Goal: Navigation & Orientation: Go to known website

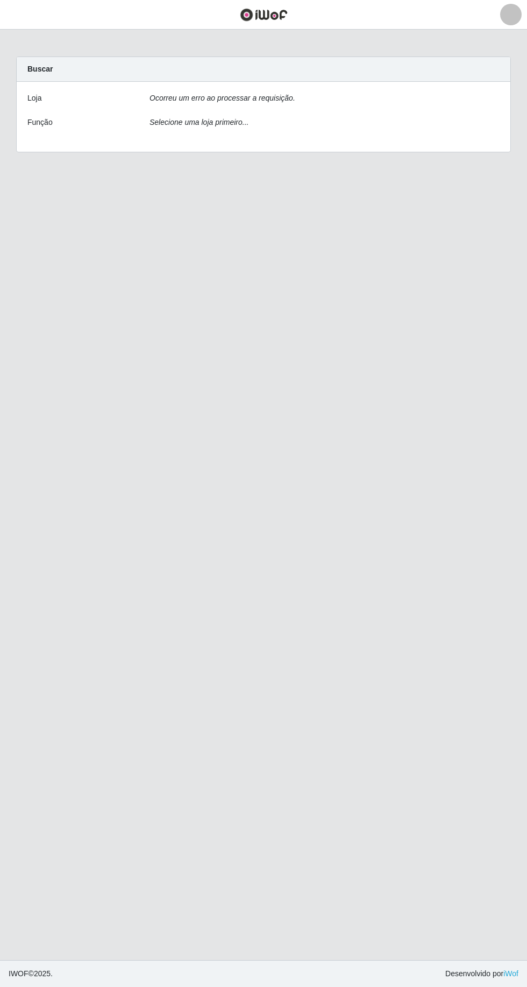
click at [427, 96] on div "Ocorreu um erro ao processar a requisição." at bounding box center [325, 101] width 367 height 16
click at [269, 29] on link at bounding box center [263, 15] width 83 height 30
